Goal: Task Accomplishment & Management: Use online tool/utility

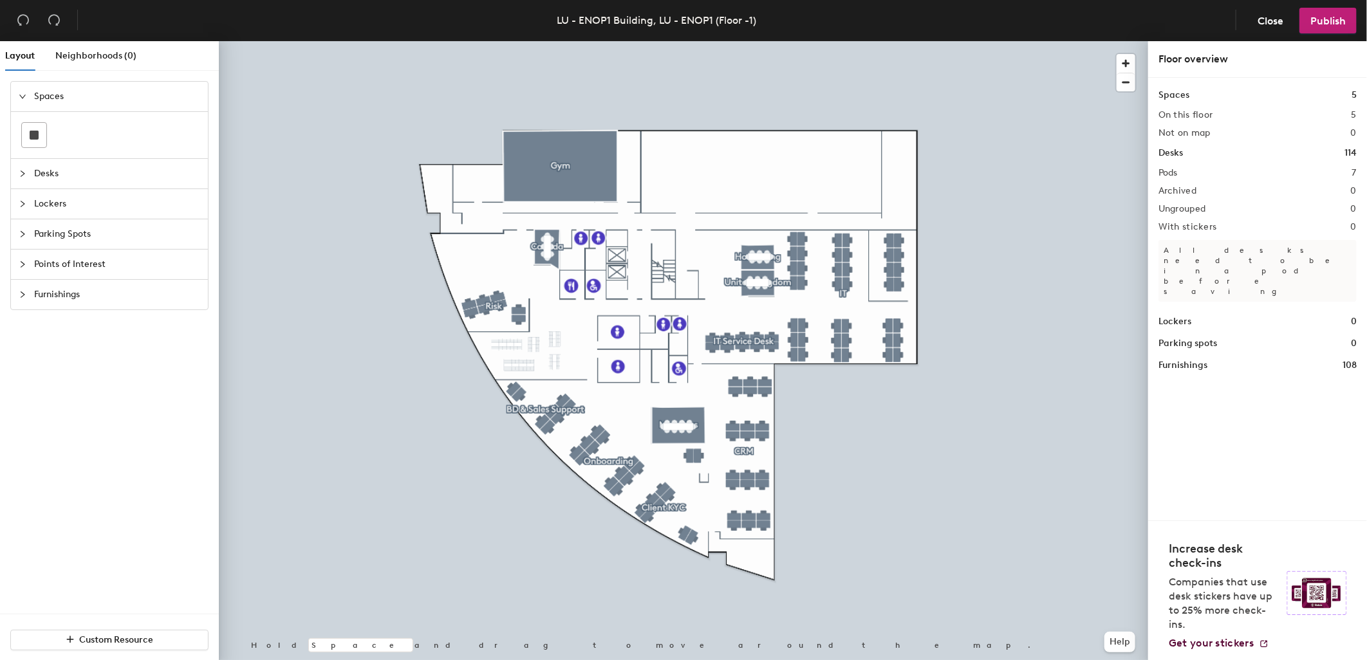
click at [53, 295] on span "Furnishings" at bounding box center [117, 295] width 166 height 30
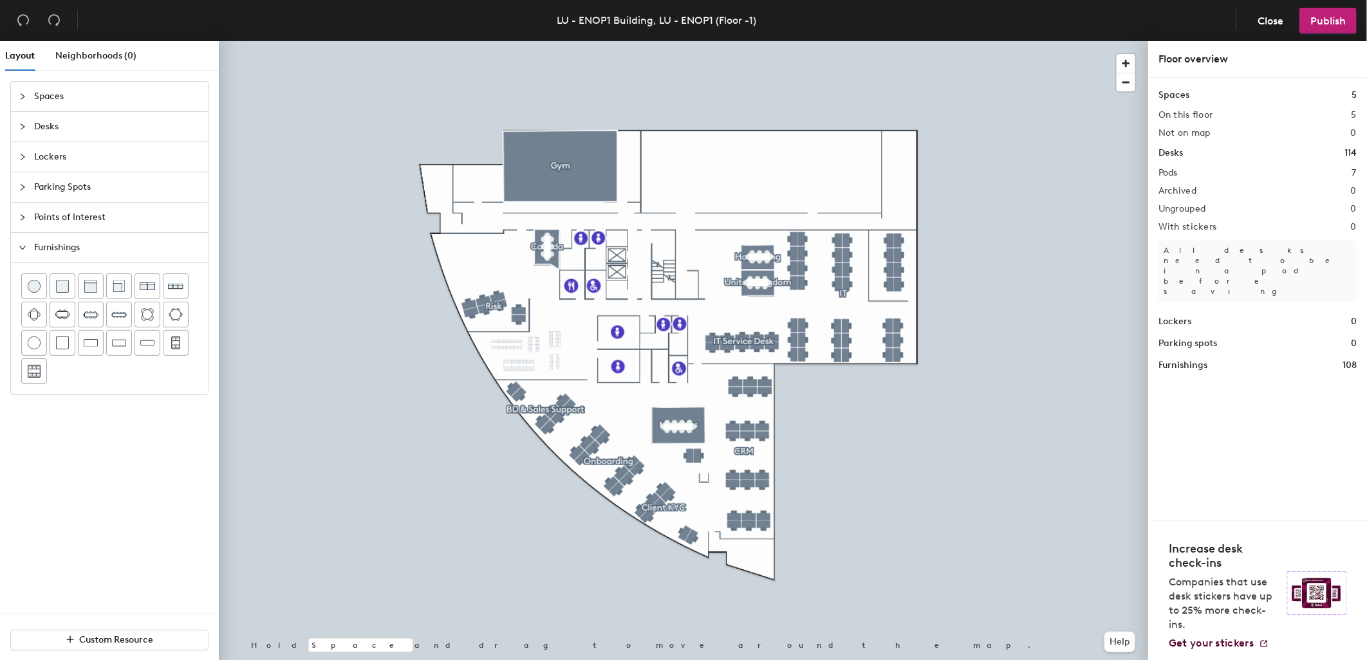
click at [52, 92] on span "Spaces" at bounding box center [117, 97] width 166 height 30
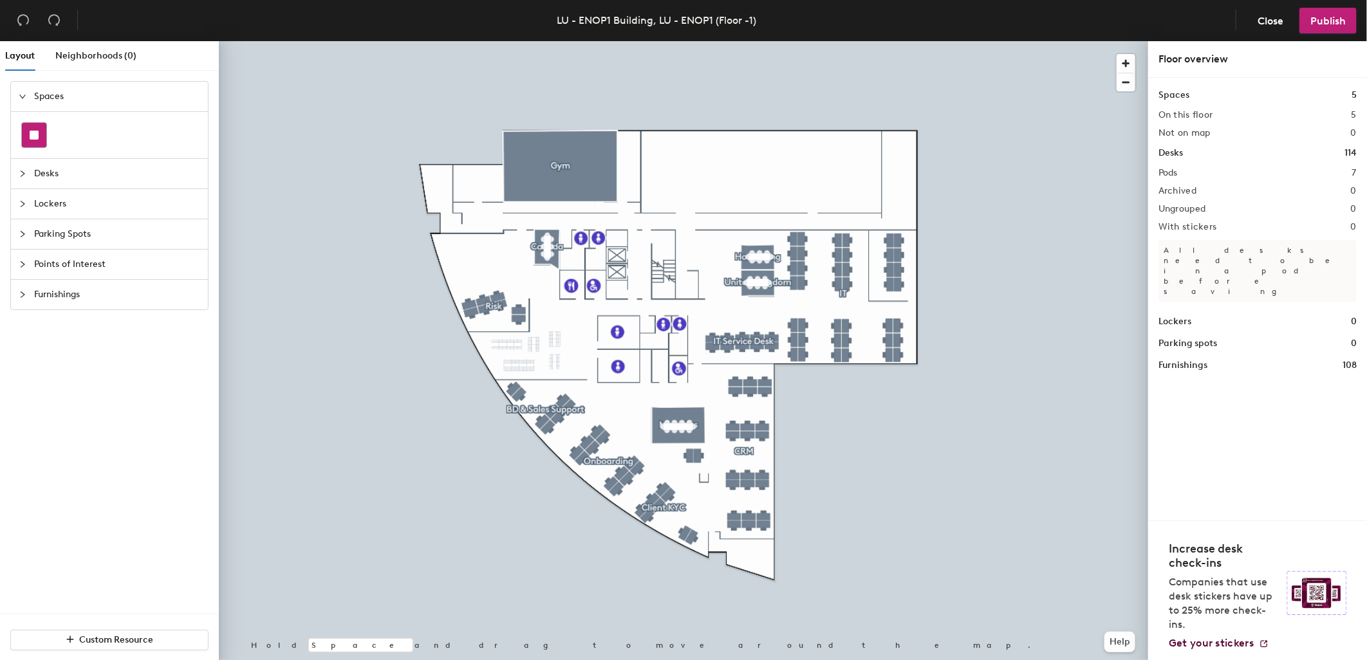
click at [30, 135] on icon at bounding box center [34, 135] width 9 height 9
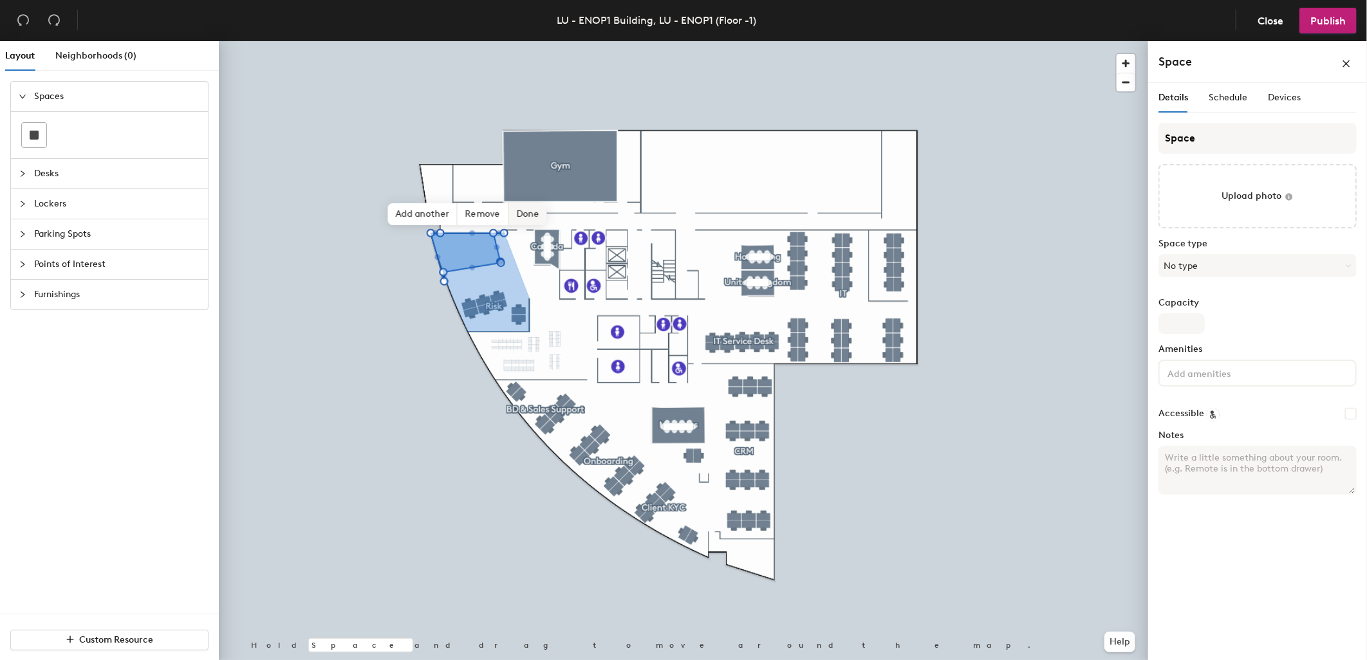
click at [528, 216] on span "Done" at bounding box center [527, 214] width 38 height 22
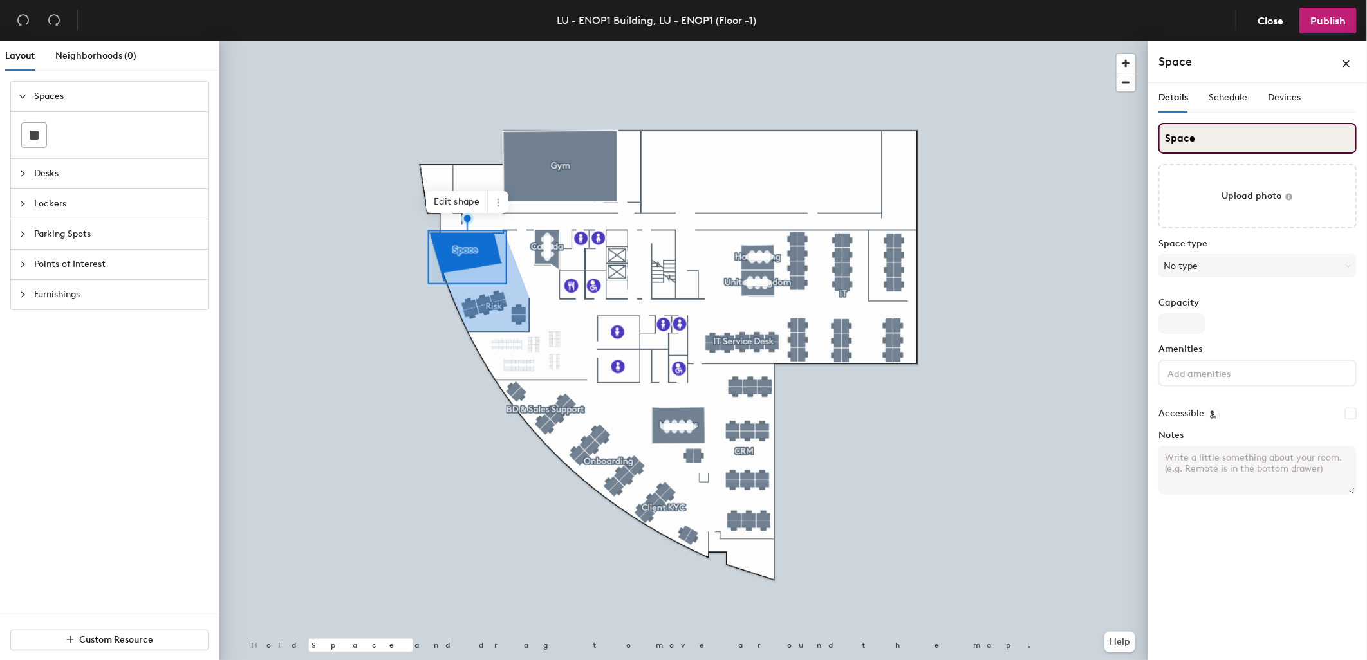
click at [1201, 138] on input "Space" at bounding box center [1258, 138] width 198 height 31
click at [1107, 142] on div "Layout Neighborhoods (0) Spaces Desks Lockers Parking Spots Points of Interest …" at bounding box center [683, 353] width 1367 height 624
type input "[PERSON_NAME]"
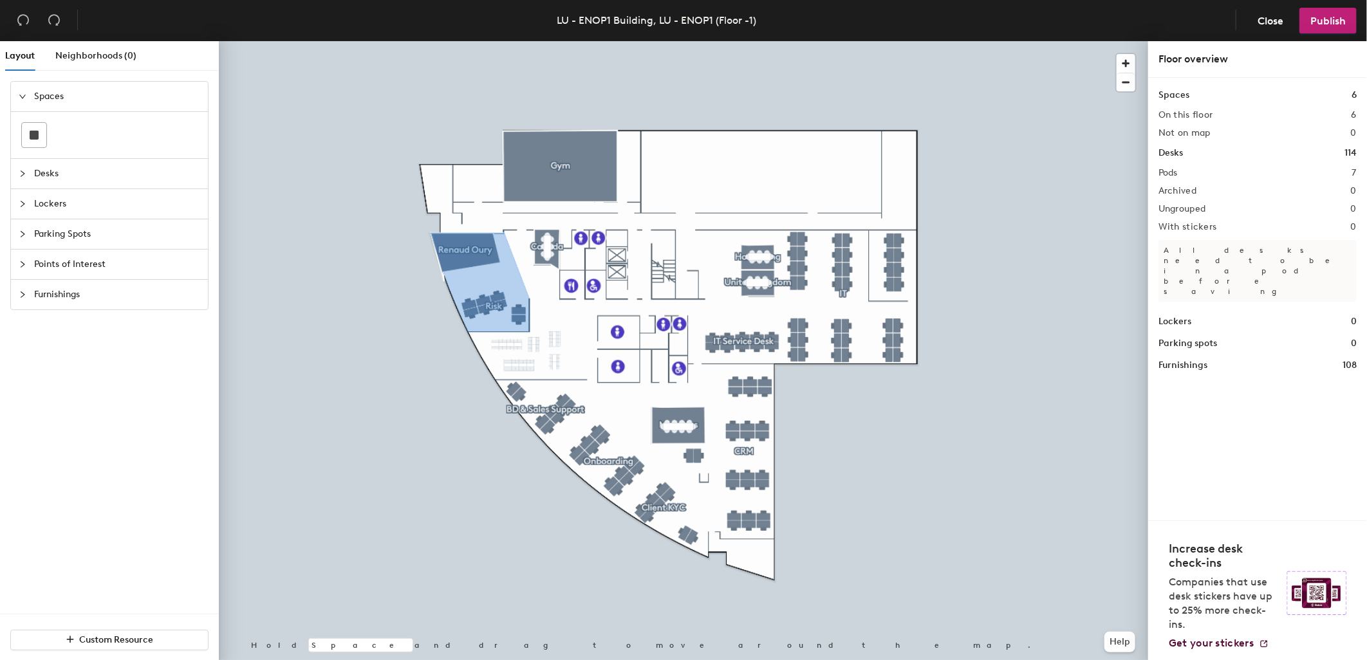
click at [24, 97] on icon "expanded" at bounding box center [23, 97] width 8 height 8
click at [1348, 22] on button "Publish" at bounding box center [1327, 21] width 57 height 26
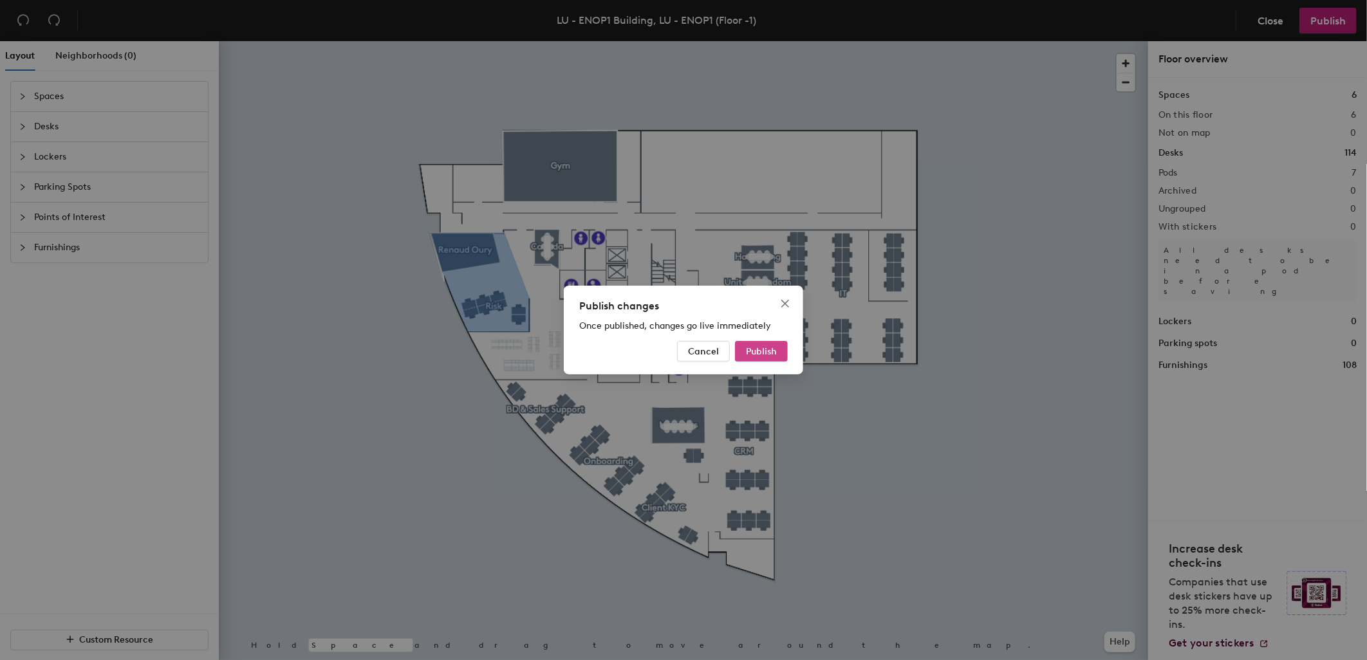
click at [763, 346] on span "Publish" at bounding box center [761, 351] width 31 height 11
